Goal: Find contact information: Find contact information

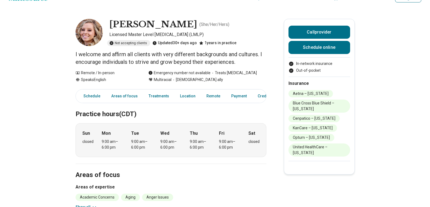
scroll to position [13, 0]
drag, startPoint x: 140, startPoint y: 164, endPoint x: 179, endPoint y: 179, distance: 42.0
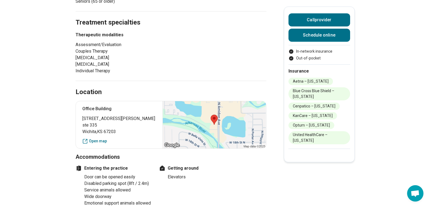
scroll to position [278, 0]
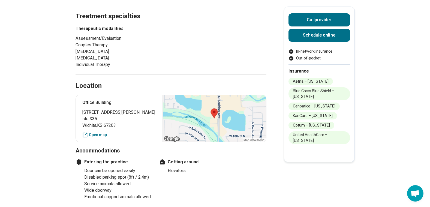
click at [209, 115] on div at bounding box center [214, 118] width 103 height 47
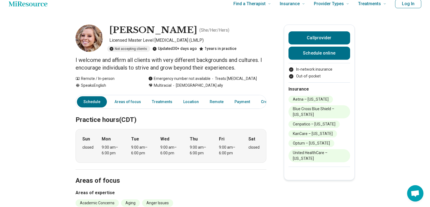
scroll to position [7, 0]
click at [183, 100] on link "Location" at bounding box center [191, 102] width 22 height 11
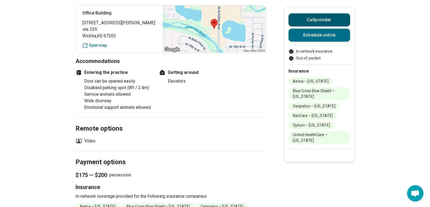
scroll to position [359, 0]
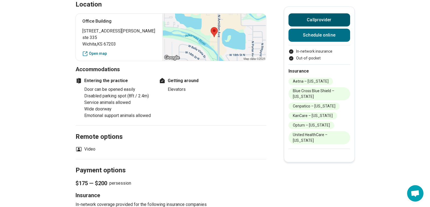
click at [316, 19] on button "Call provider" at bounding box center [320, 19] width 62 height 13
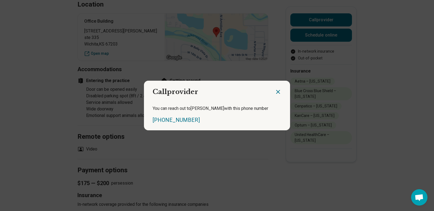
click at [277, 92] on icon "Close dialog" at bounding box center [278, 91] width 3 height 3
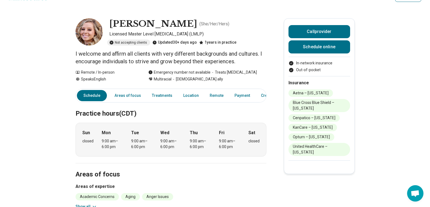
scroll to position [13, 4]
click at [154, 96] on link "Treatments" at bounding box center [162, 95] width 27 height 11
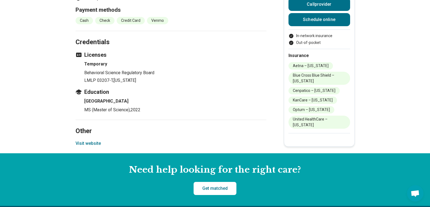
scroll to position [605, 4]
